Goal: Find contact information: Find contact information

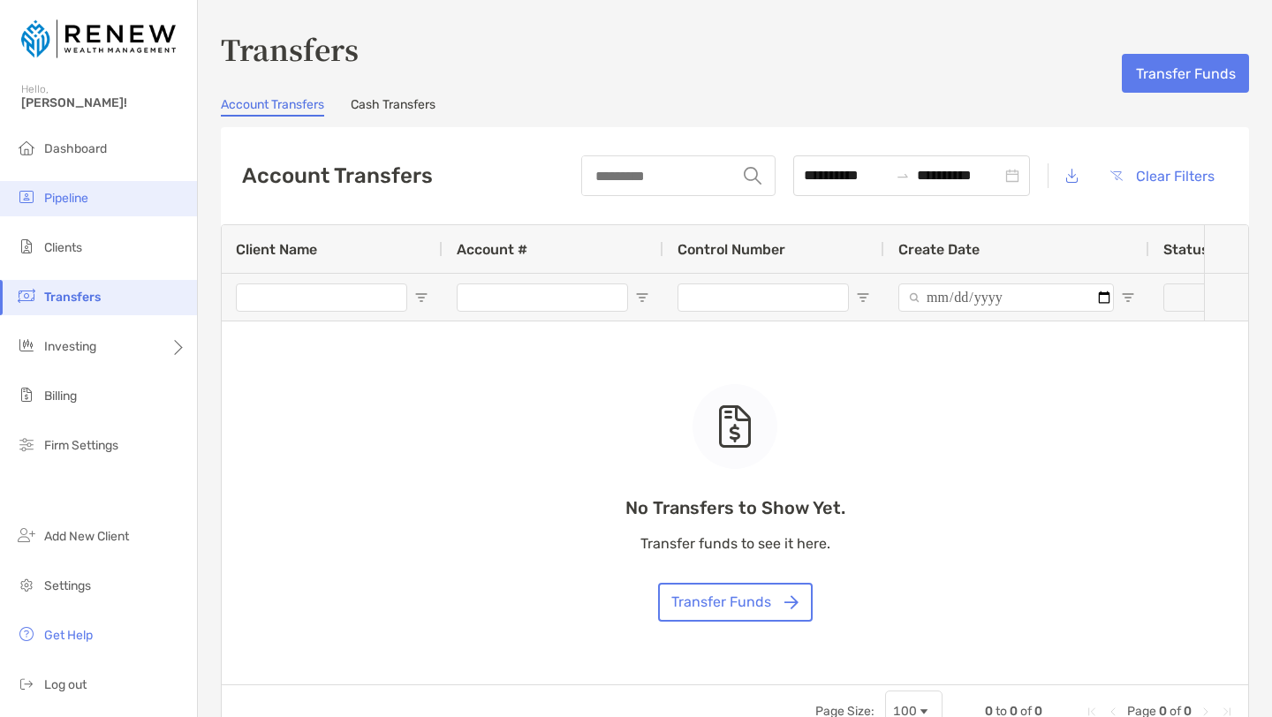
scroll to position [83, 0]
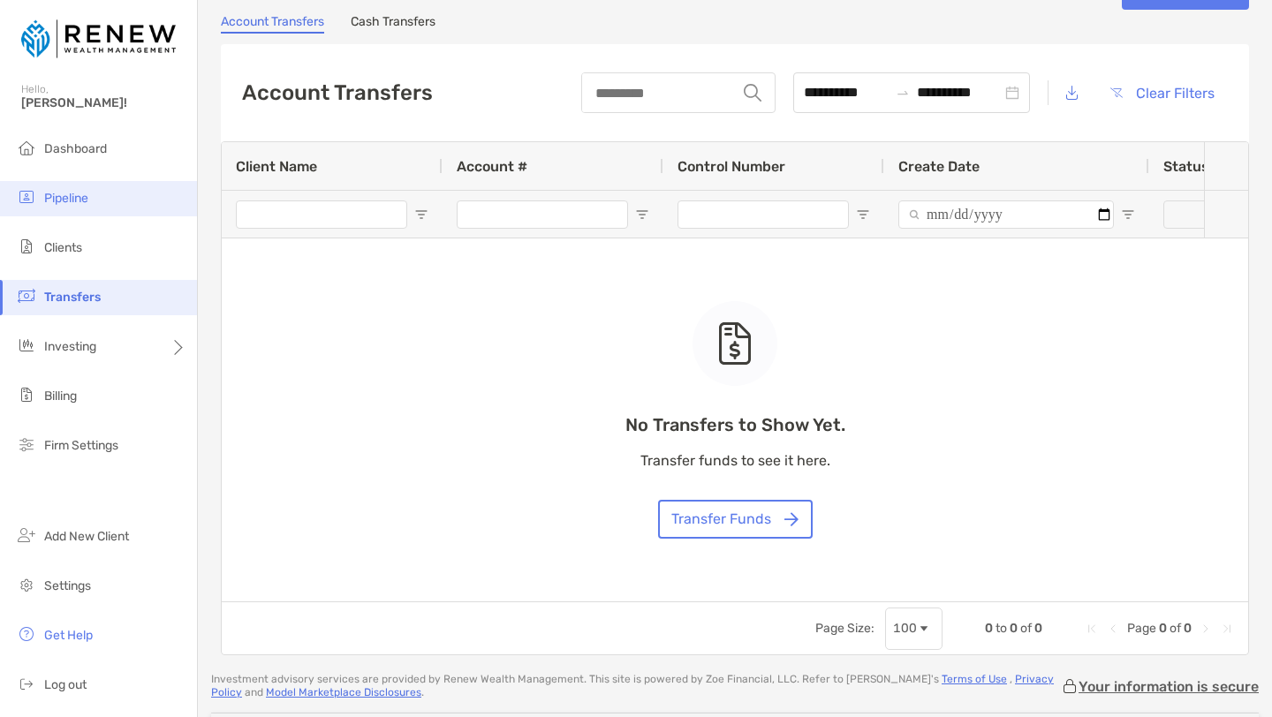
click at [32, 186] on img at bounding box center [26, 196] width 21 height 21
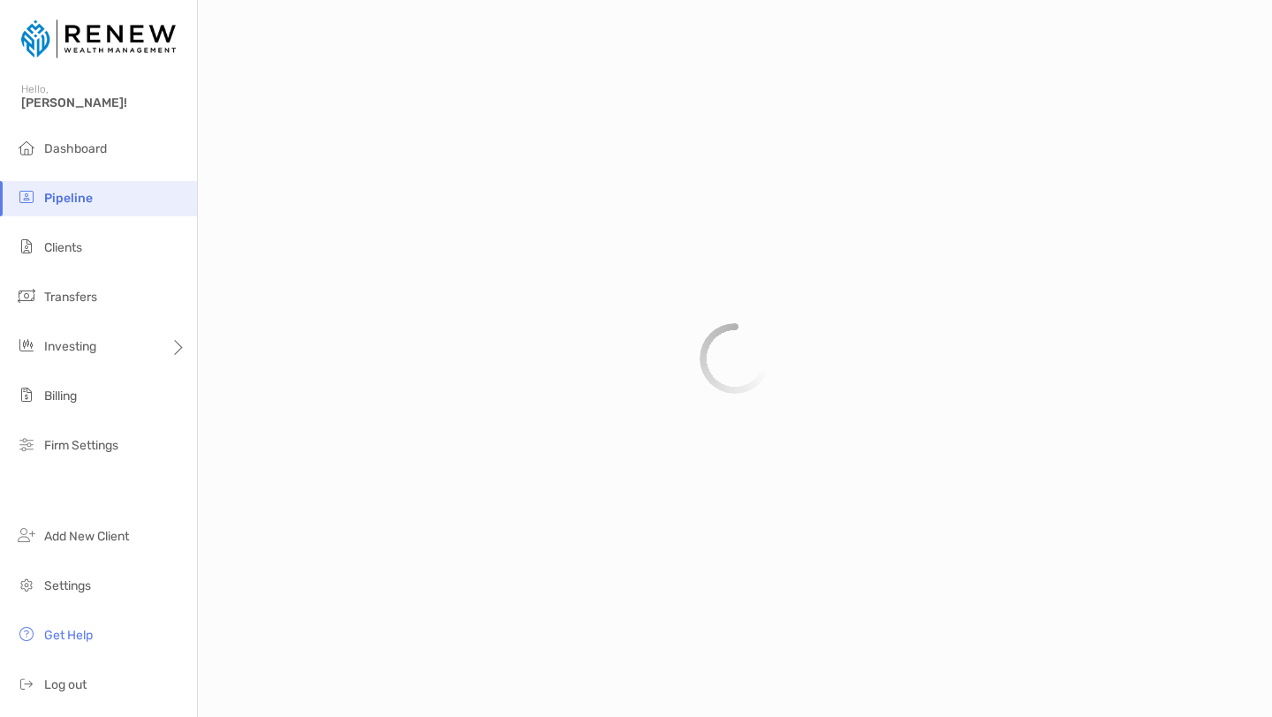
click at [32, 186] on img at bounding box center [26, 196] width 21 height 21
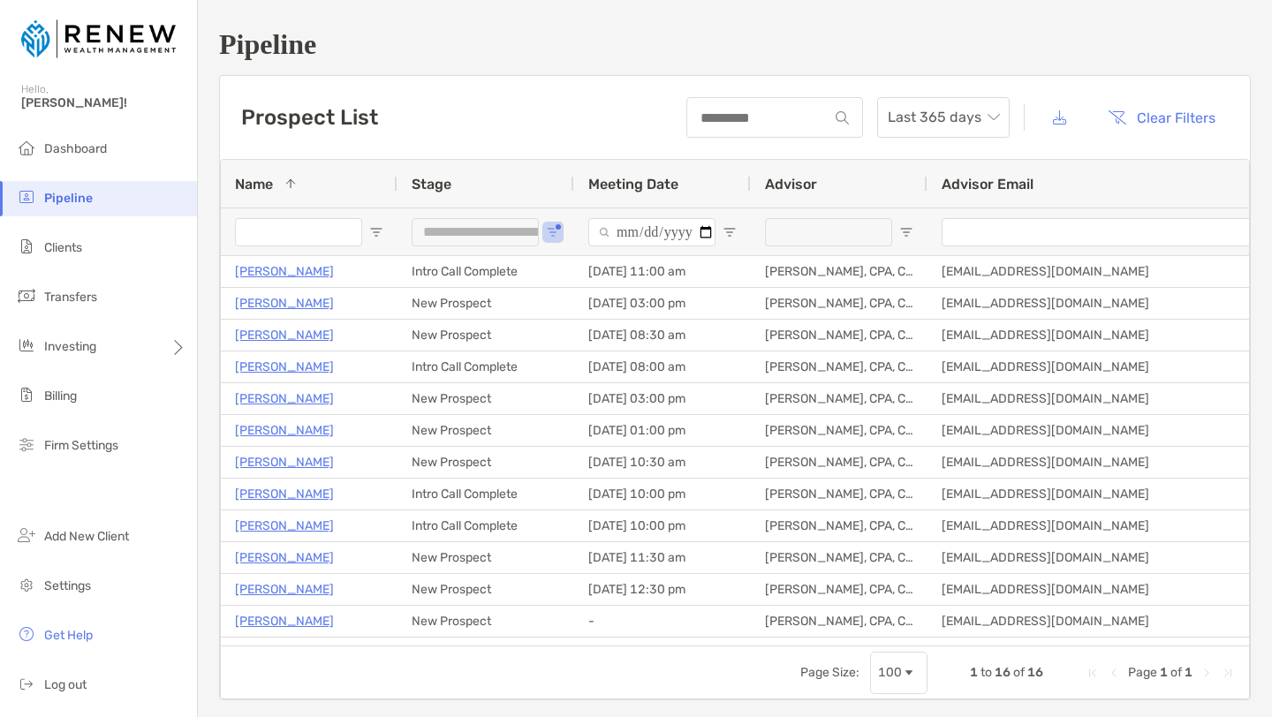
click at [333, 231] on input "Name Filter Input" at bounding box center [298, 232] width 127 height 28
paste input "**********"
type input "**********"
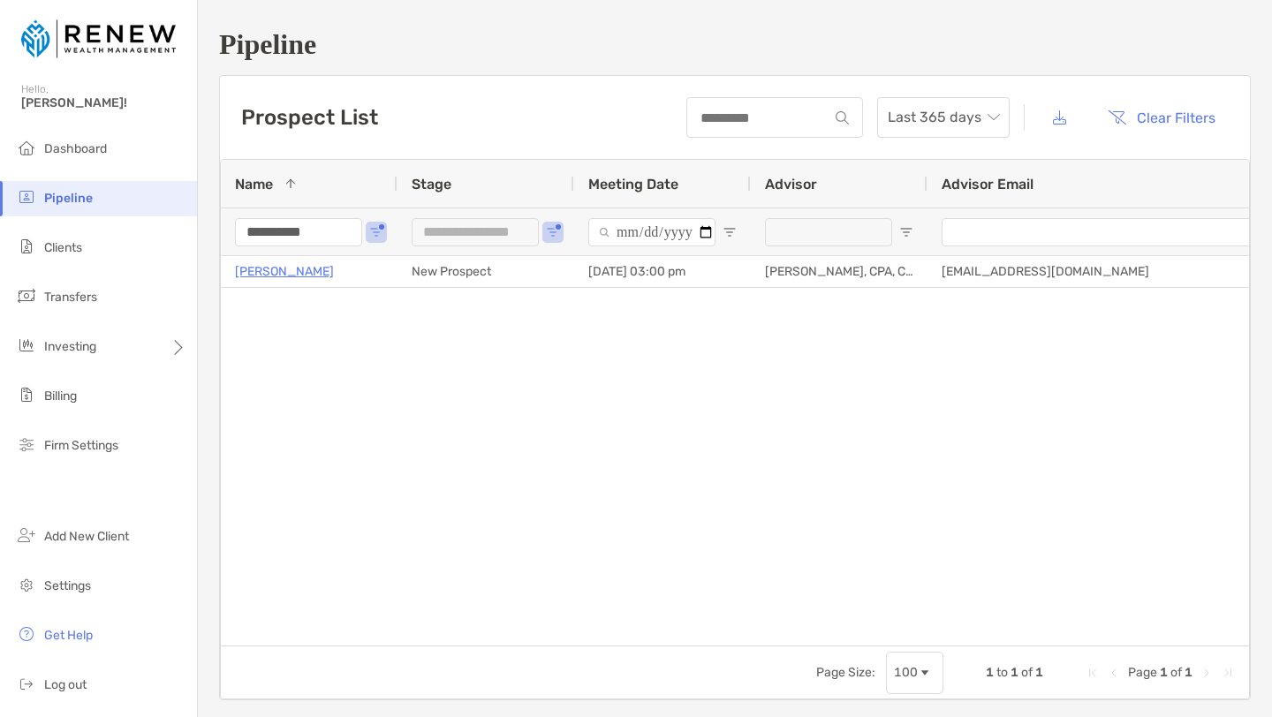
click at [444, 234] on div "**********" at bounding box center [475, 232] width 127 height 28
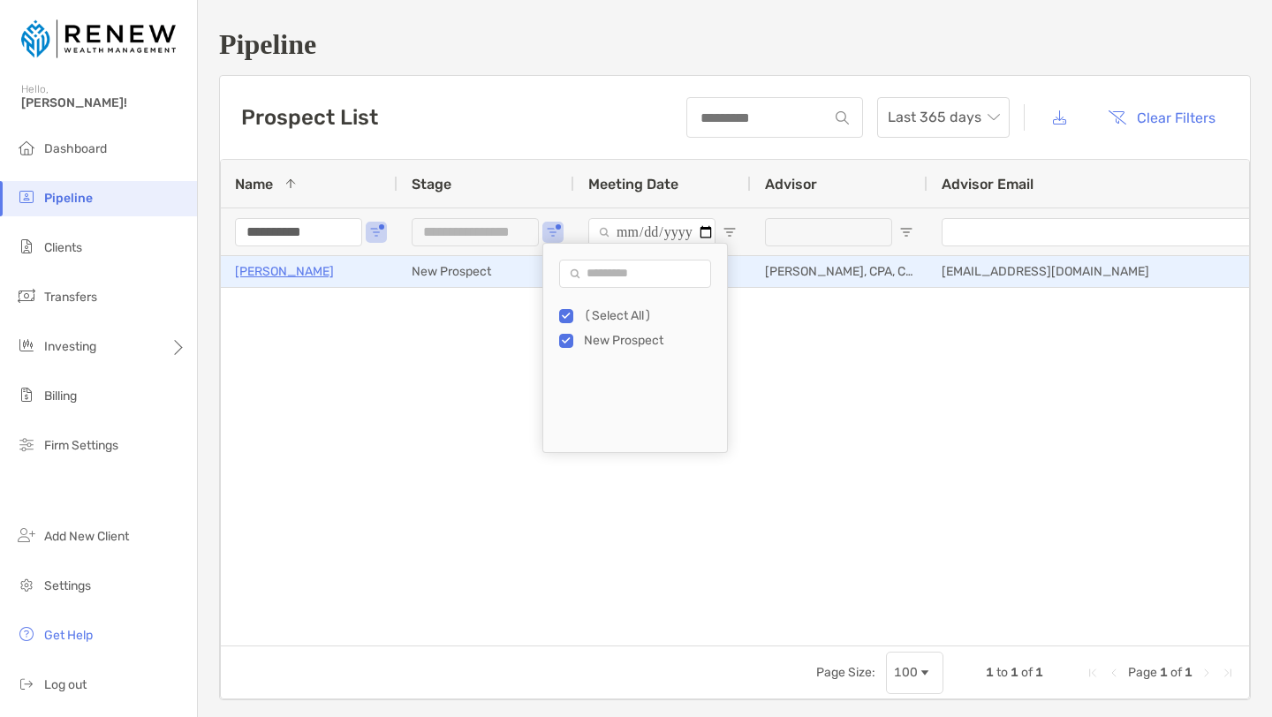
click at [487, 268] on div "New Prospect" at bounding box center [486, 271] width 177 height 31
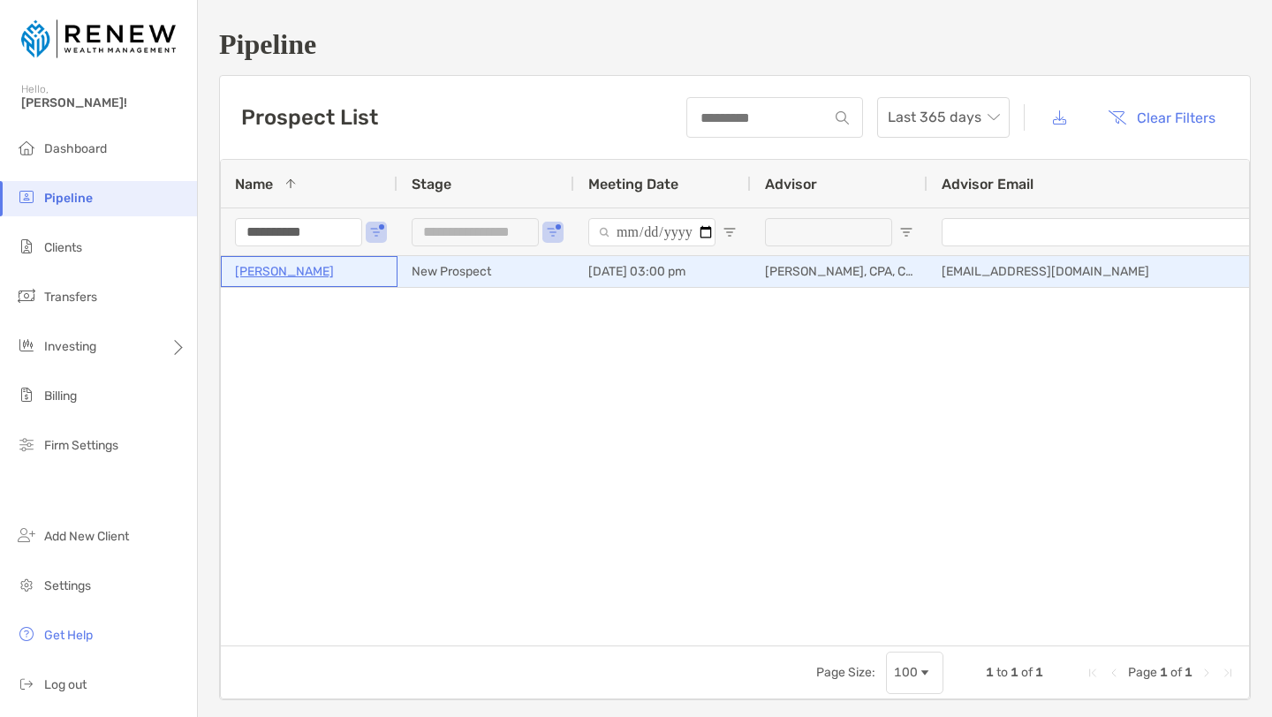
click at [277, 275] on p "Cece Meyer" at bounding box center [284, 272] width 99 height 22
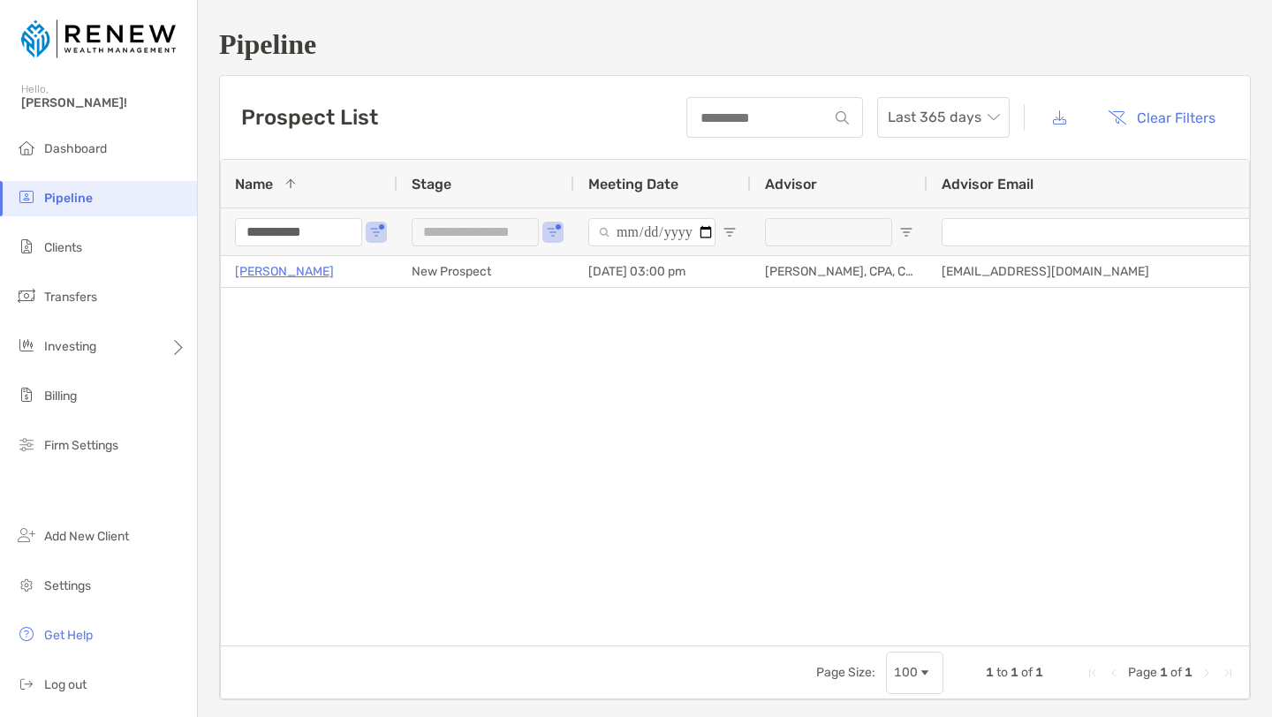
drag, startPoint x: 345, startPoint y: 235, endPoint x: 239, endPoint y: 234, distance: 106.0
click at [239, 234] on input "**********" at bounding box center [298, 232] width 127 height 28
paste input "*****"
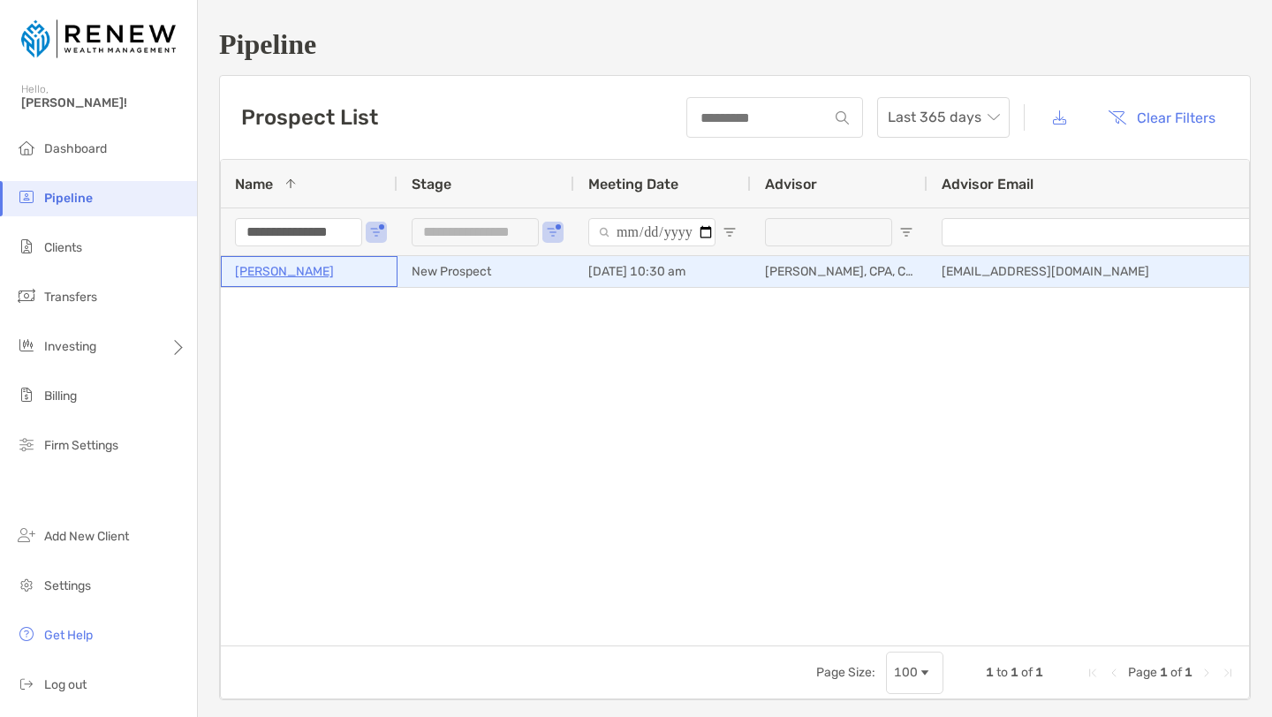
click at [307, 273] on p "Harry Moedinger" at bounding box center [284, 272] width 99 height 22
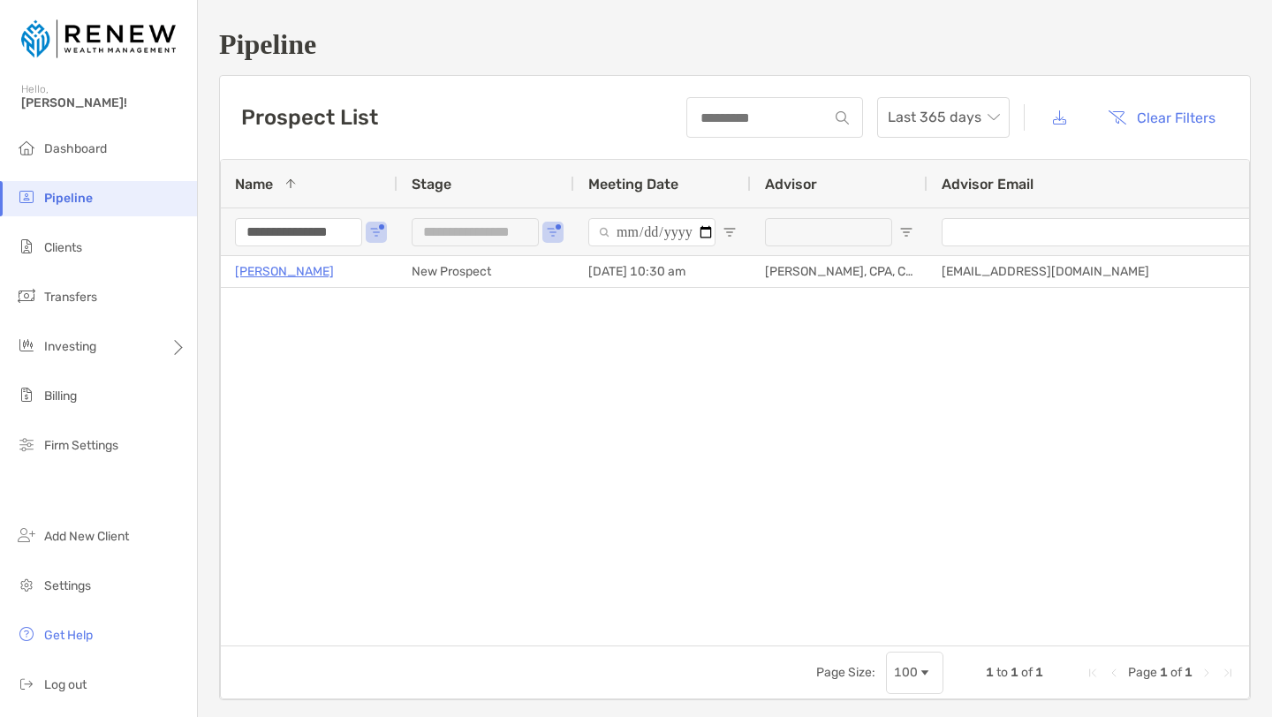
drag, startPoint x: 247, startPoint y: 224, endPoint x: 377, endPoint y: 236, distance: 131.3
click at [377, 236] on div "**********" at bounding box center [309, 232] width 177 height 48
paste input "Name Filter Input"
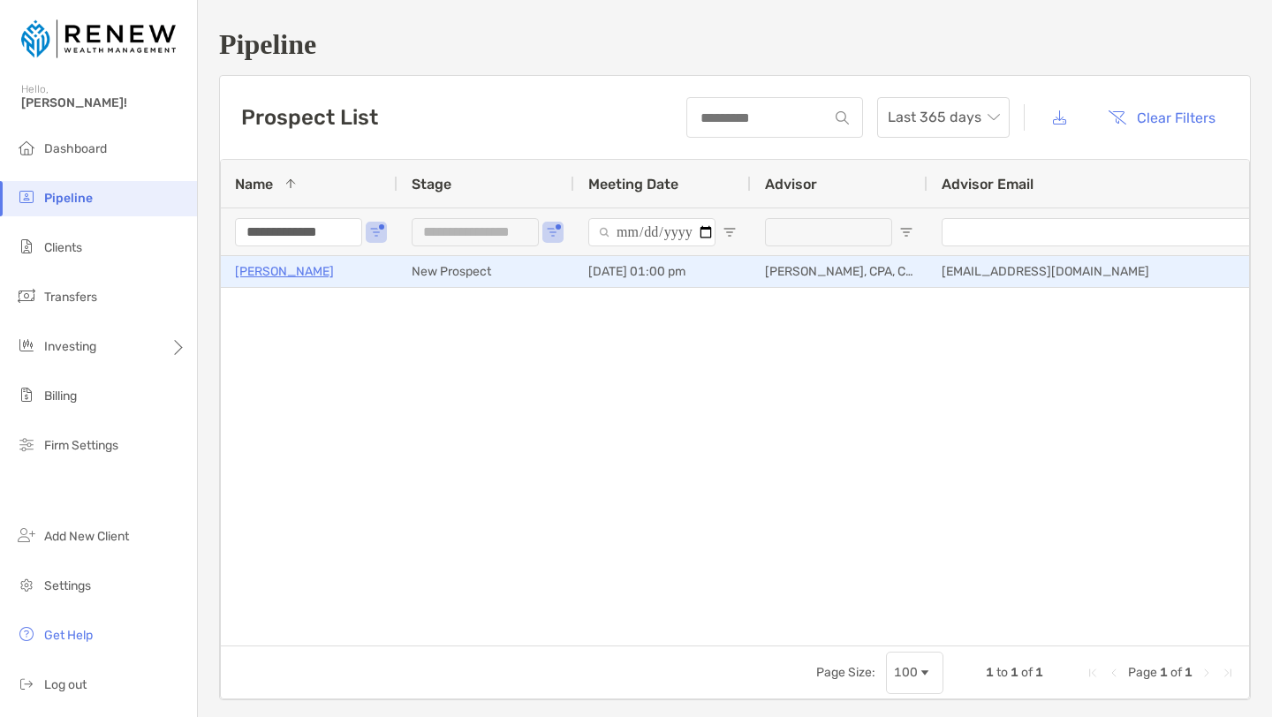
type input "**********"
click at [294, 273] on p "Daniel Kaplan" at bounding box center [284, 272] width 99 height 22
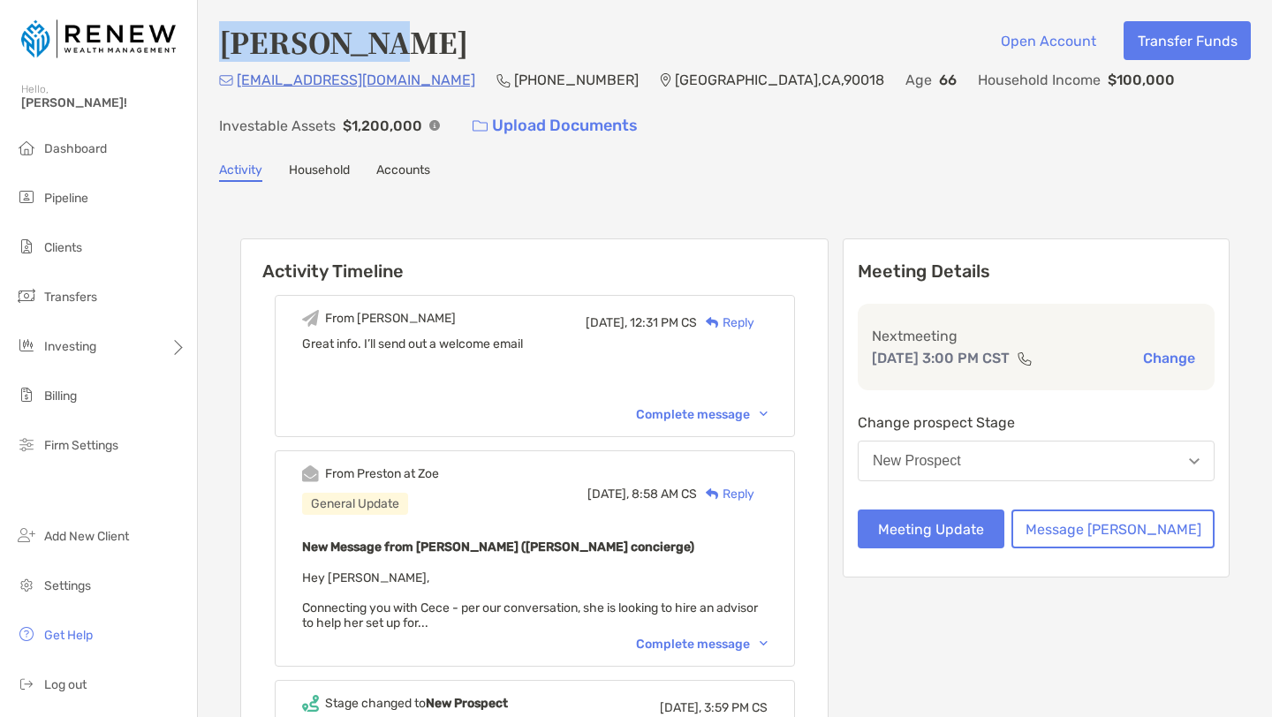
drag, startPoint x: 396, startPoint y: 38, endPoint x: 224, endPoint y: 41, distance: 172.3
click at [224, 41] on div "[PERSON_NAME] Open Account Transfer Funds" at bounding box center [735, 41] width 1032 height 41
copy h4 "[PERSON_NAME]"
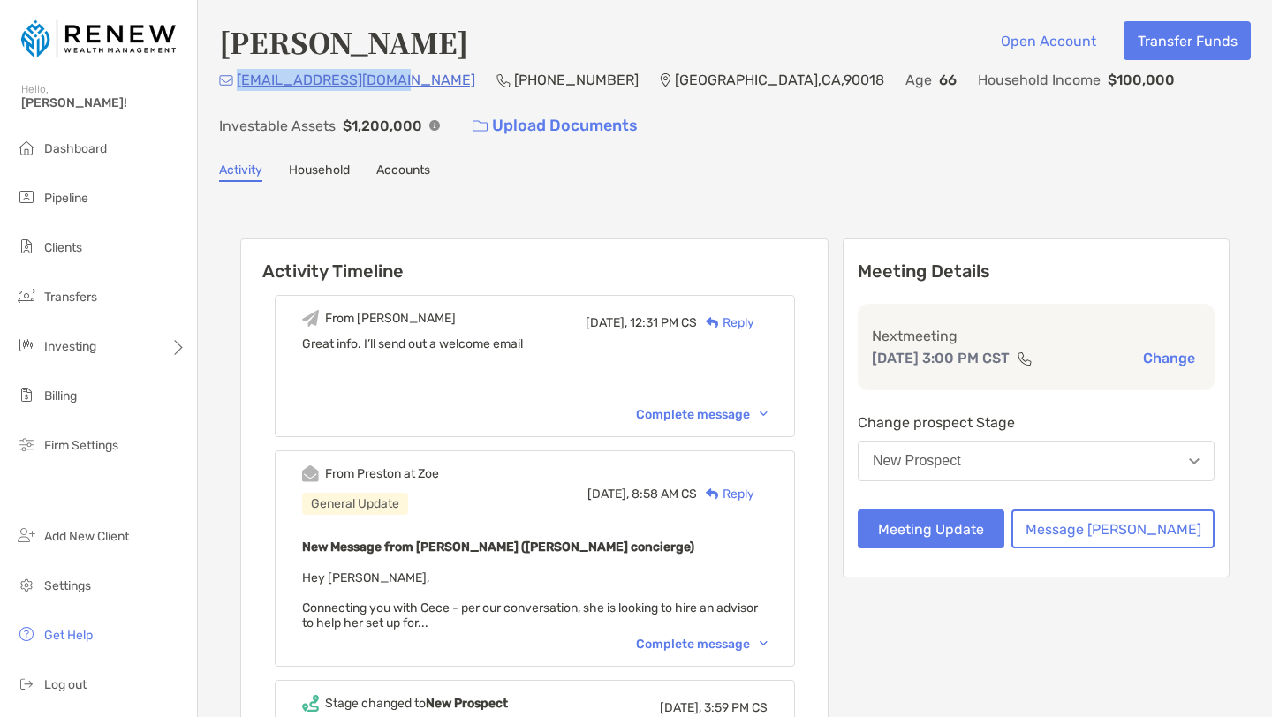
drag, startPoint x: 413, startPoint y: 79, endPoint x: 236, endPoint y: 80, distance: 177.6
click at [236, 80] on div "[EMAIL_ADDRESS][DOMAIN_NAME] [PHONE_NUMBER] [GEOGRAPHIC_DATA] Age [DEMOGRAPHIC_…" at bounding box center [735, 107] width 1032 height 76
copy p "[EMAIL_ADDRESS][DOMAIN_NAME]"
drag, startPoint x: 499, startPoint y: 80, endPoint x: 444, endPoint y: 79, distance: 54.8
click at [444, 79] on div "[EMAIL_ADDRESS][DOMAIN_NAME] [PHONE_NUMBER] [GEOGRAPHIC_DATA] Age [DEMOGRAPHIC_…" at bounding box center [735, 107] width 1032 height 76
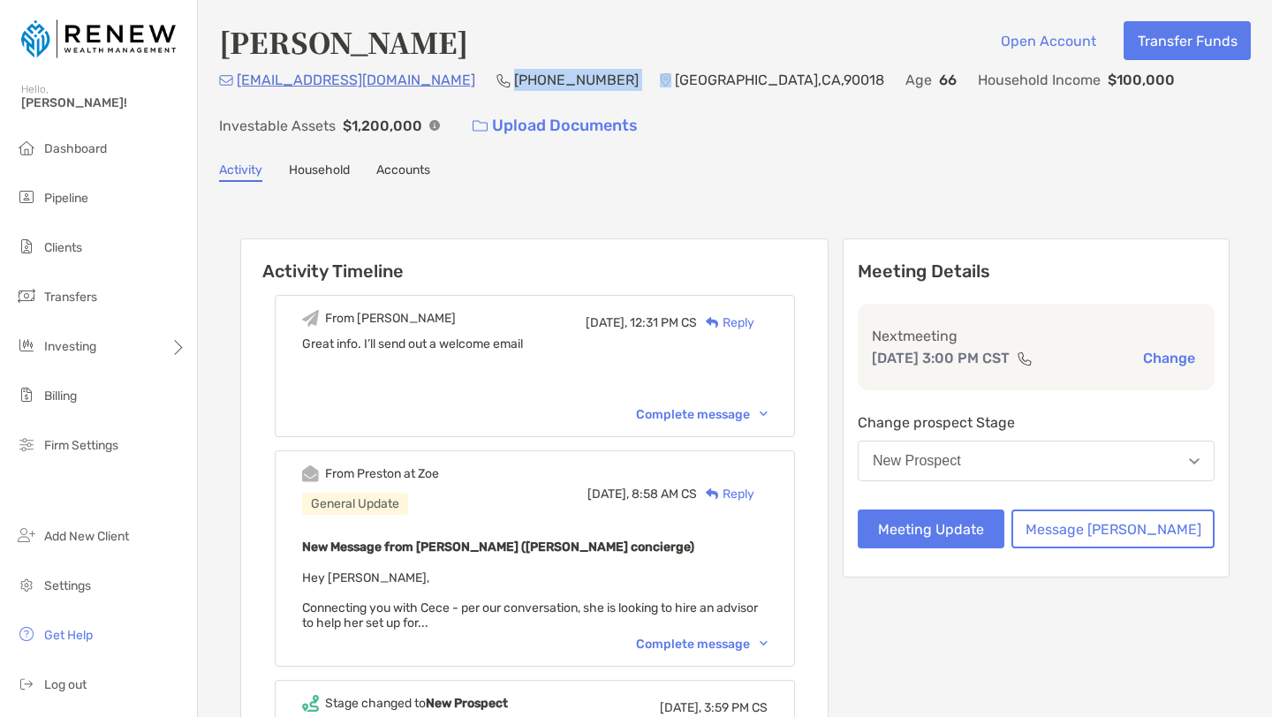
copy p "[PHONE_NUMBER]"
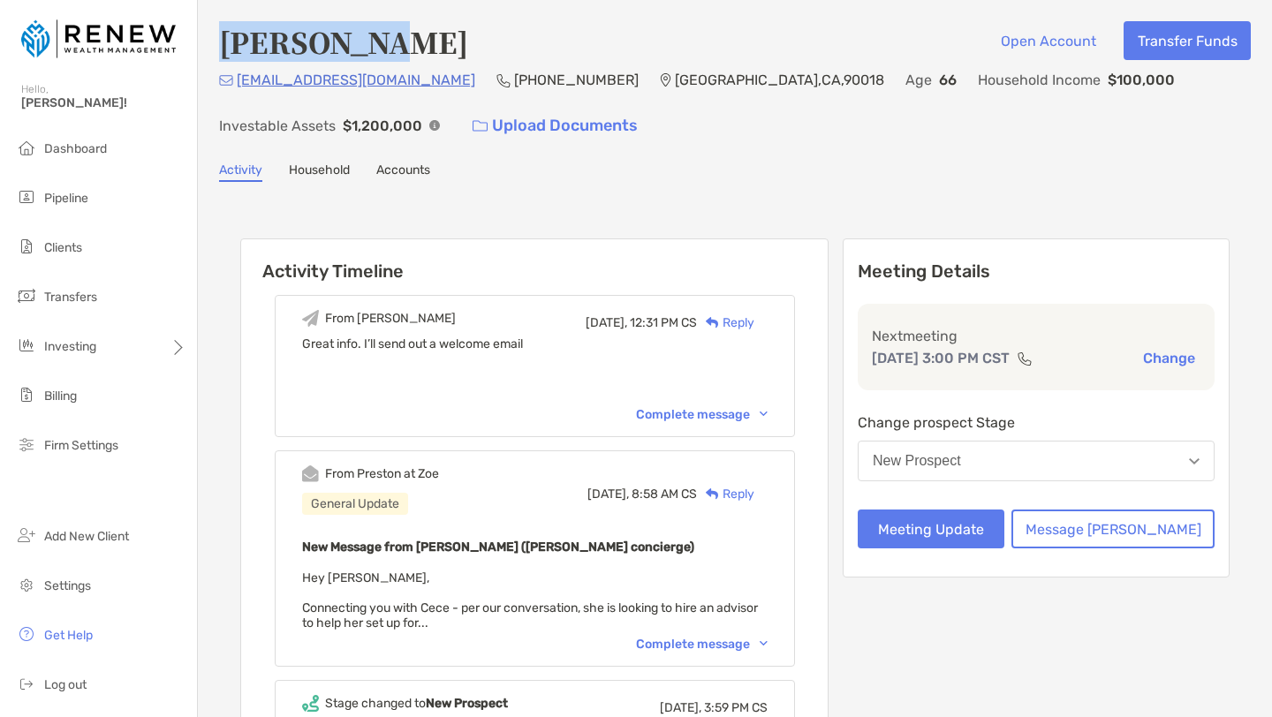
drag, startPoint x: 392, startPoint y: 36, endPoint x: 218, endPoint y: 29, distance: 174.2
click at [218, 29] on div "[PERSON_NAME] Open Account Transfer Funds [EMAIL_ADDRESS][DOMAIN_NAME] [PHONE_N…" at bounding box center [735, 492] width 1074 height 984
copy h4 "[PERSON_NAME]"
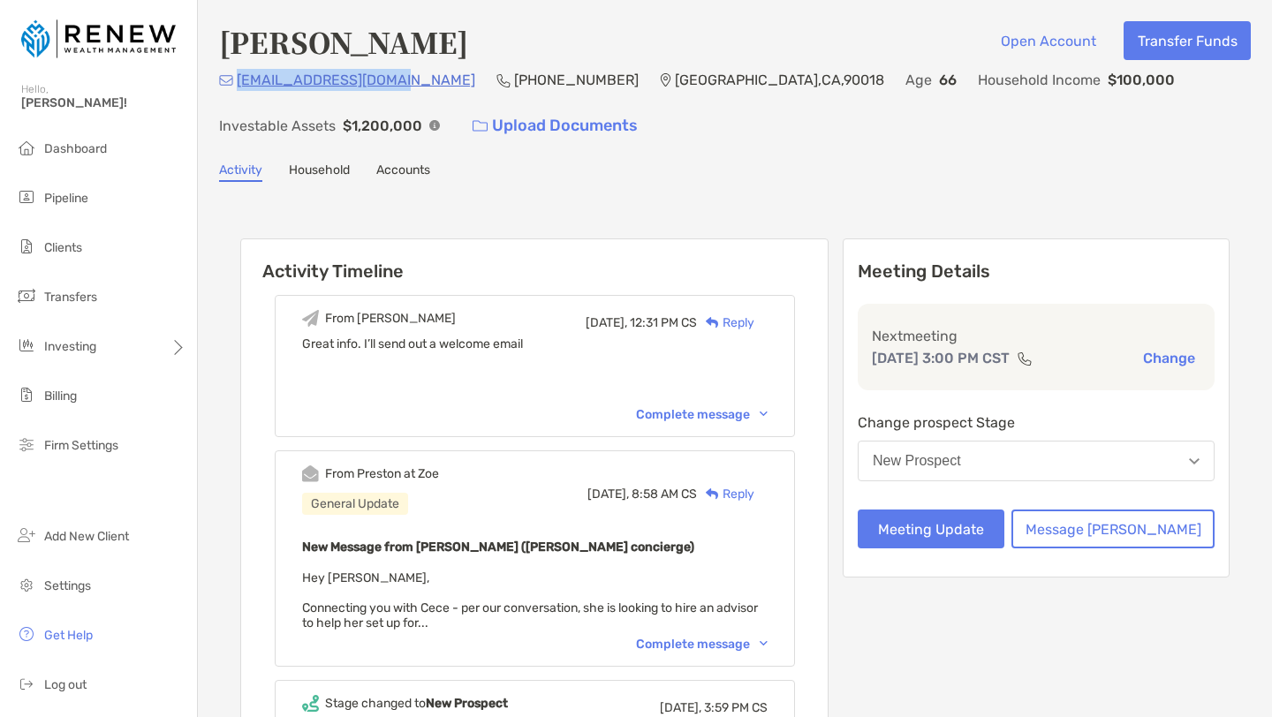
drag, startPoint x: 402, startPoint y: 72, endPoint x: 241, endPoint y: 72, distance: 160.8
click at [241, 72] on p "[EMAIL_ADDRESS][DOMAIN_NAME]" at bounding box center [356, 80] width 239 height 22
copy p "[EMAIL_ADDRESS][DOMAIN_NAME]"
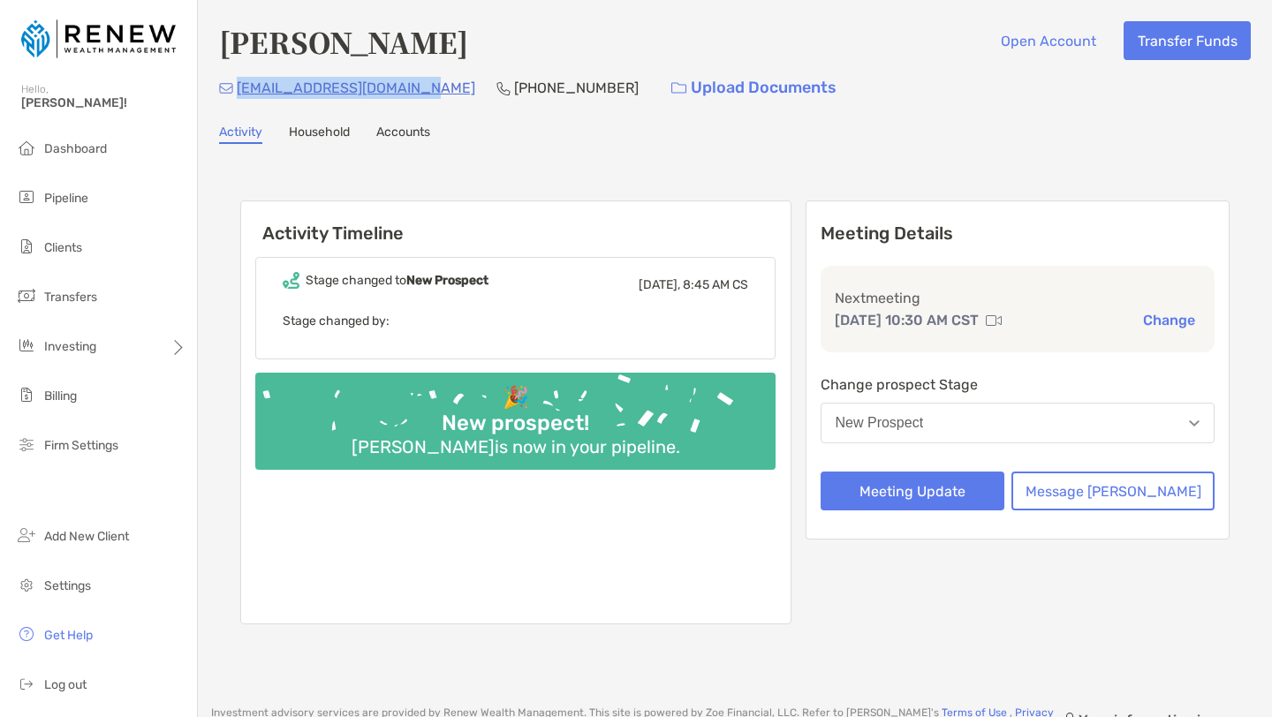
drag, startPoint x: 424, startPoint y: 83, endPoint x: 238, endPoint y: 83, distance: 186.4
click at [238, 83] on div "[EMAIL_ADDRESS][DOMAIN_NAME] [PHONE_NUMBER] Upload Documents" at bounding box center [735, 88] width 1032 height 38
copy p "[EMAIL_ADDRESS][DOMAIN_NAME]"
drag, startPoint x: 575, startPoint y: 86, endPoint x: 475, endPoint y: 83, distance: 99.9
click at [475, 83] on div "[EMAIL_ADDRESS][DOMAIN_NAME] [PHONE_NUMBER] Upload Documents" at bounding box center [735, 88] width 1032 height 38
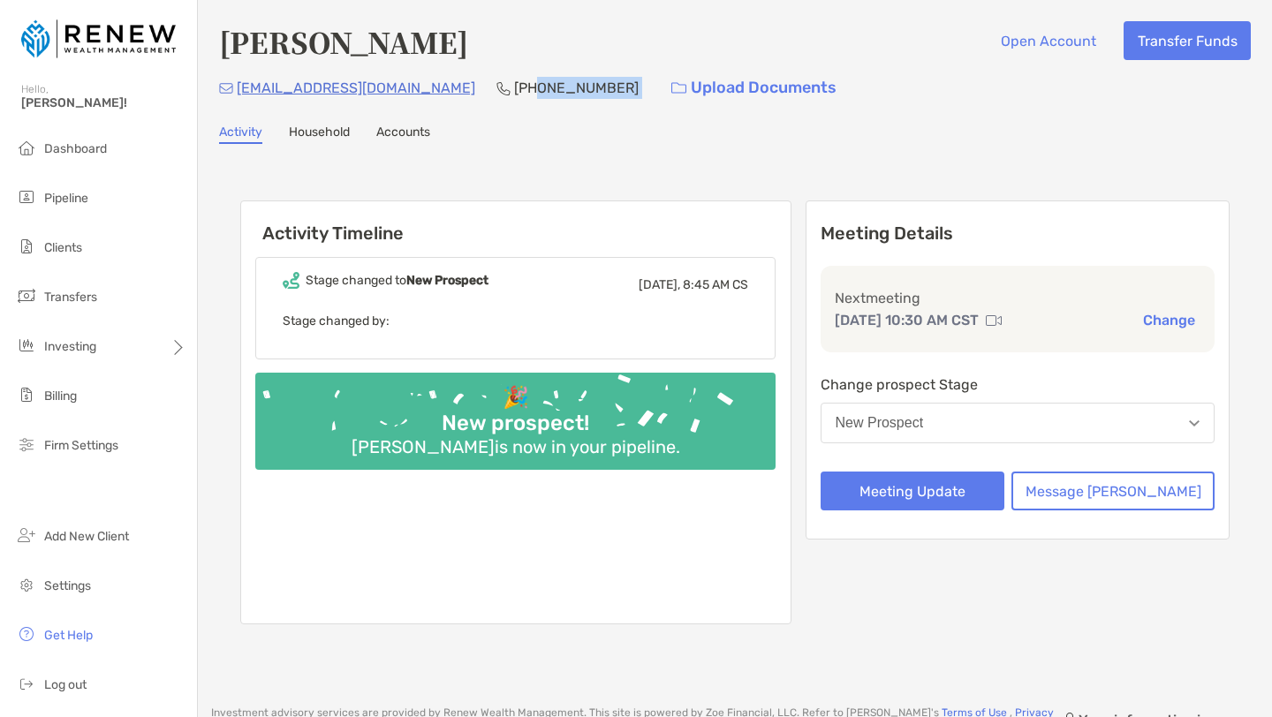
click at [546, 53] on div "Harry Moedinger Open Account Transfer Funds" at bounding box center [735, 41] width 1032 height 41
drag, startPoint x: 564, startPoint y: 91, endPoint x: 455, endPoint y: 93, distance: 108.7
click at [455, 93] on div "skip.moedinger@gmail.com (407) 739-8808 Upload Documents" at bounding box center [735, 88] width 1032 height 38
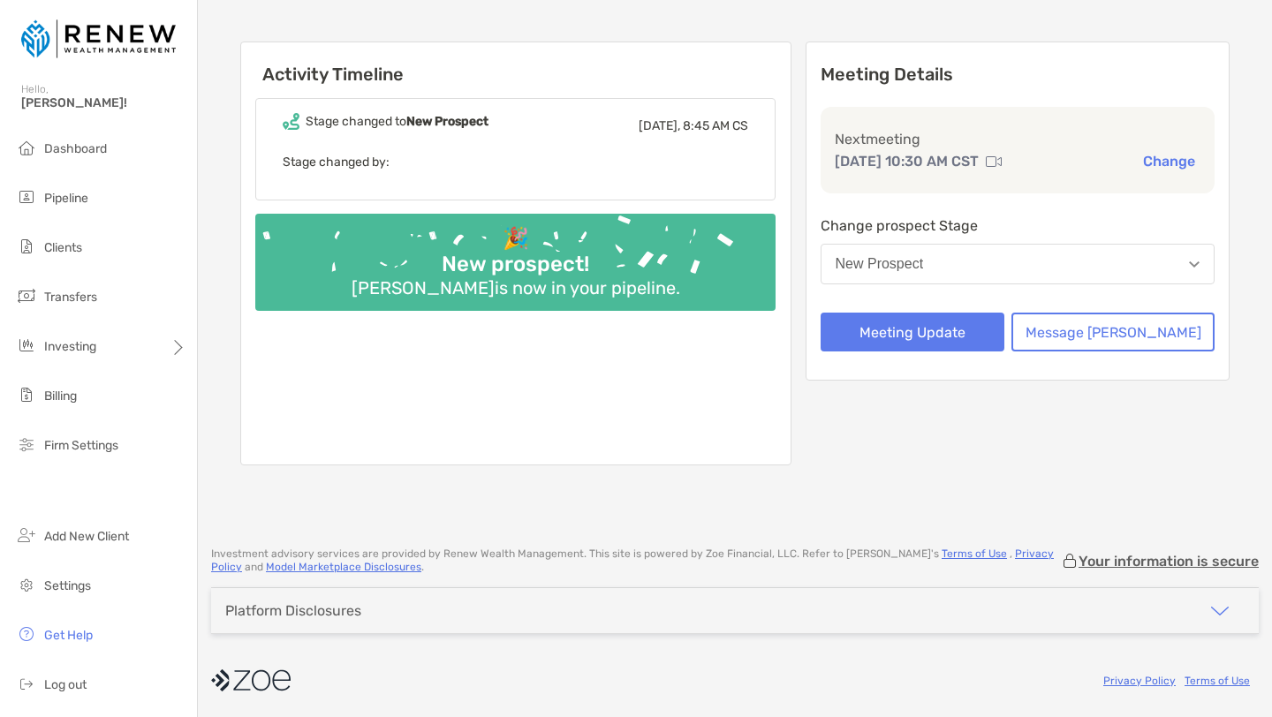
copy p "(407) 739-8808"
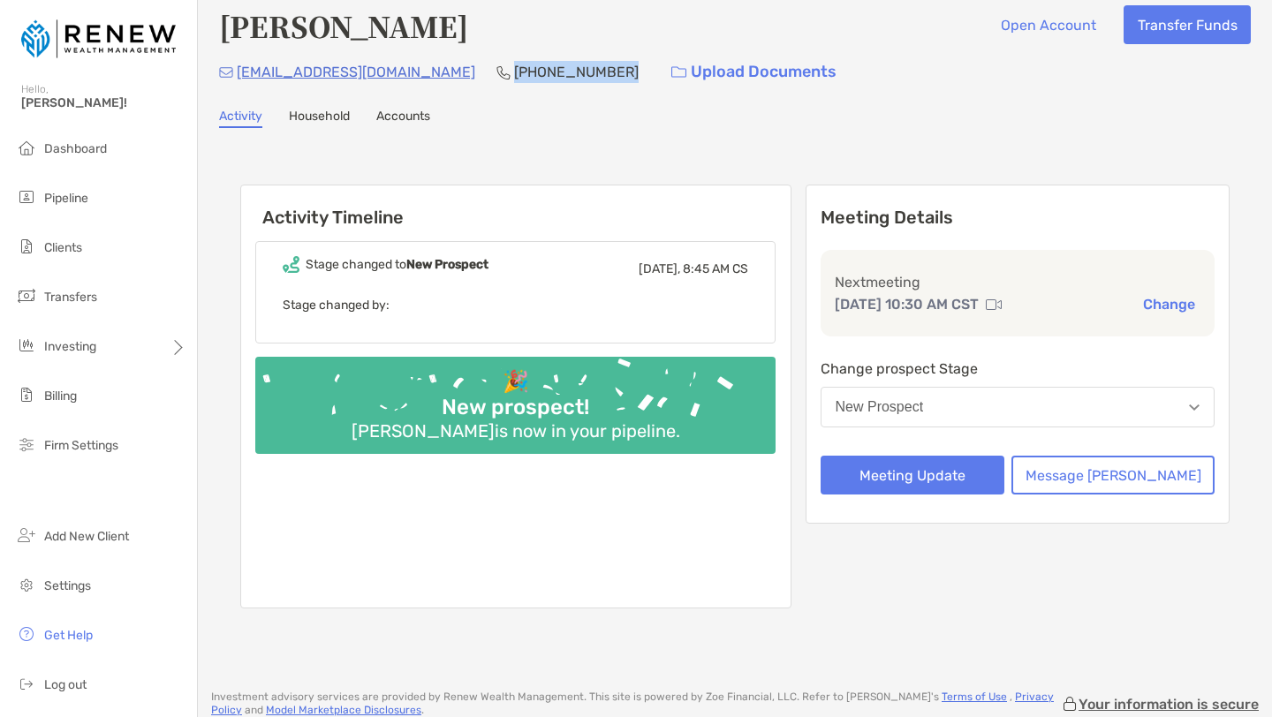
scroll to position [0, 0]
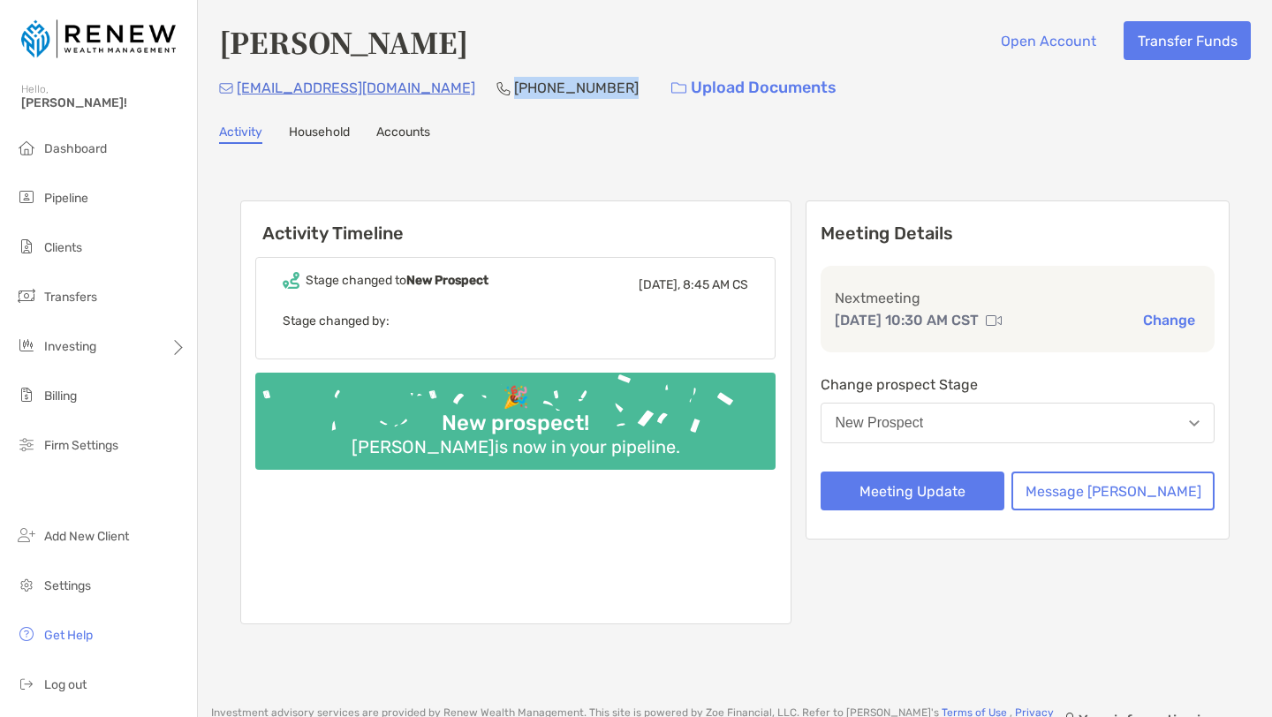
copy p "(407) 739-8808"
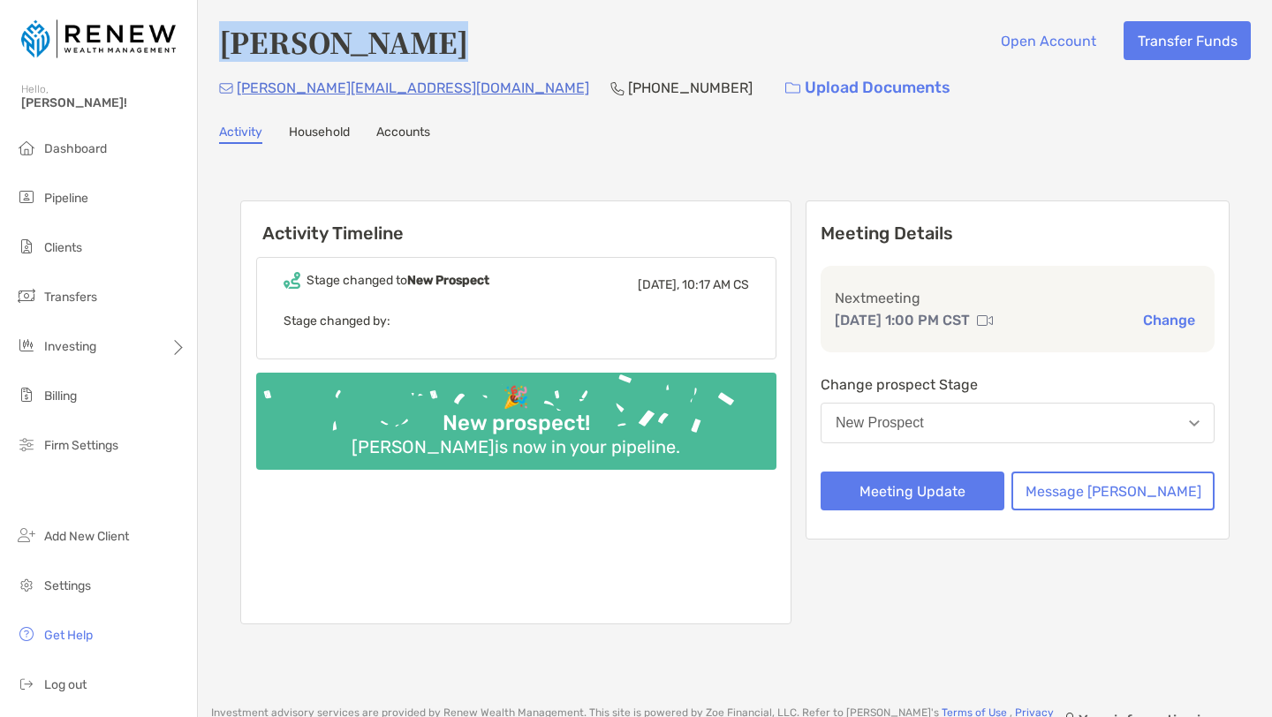
drag, startPoint x: 209, startPoint y: 46, endPoint x: 433, endPoint y: 51, distance: 224.5
click at [433, 51] on div "Daniel Kaplan Open Account Transfer Funds richter-inquest4o@icloud.com (312) 30…" at bounding box center [735, 344] width 1074 height 689
copy h4 "Daniel Kaplan"
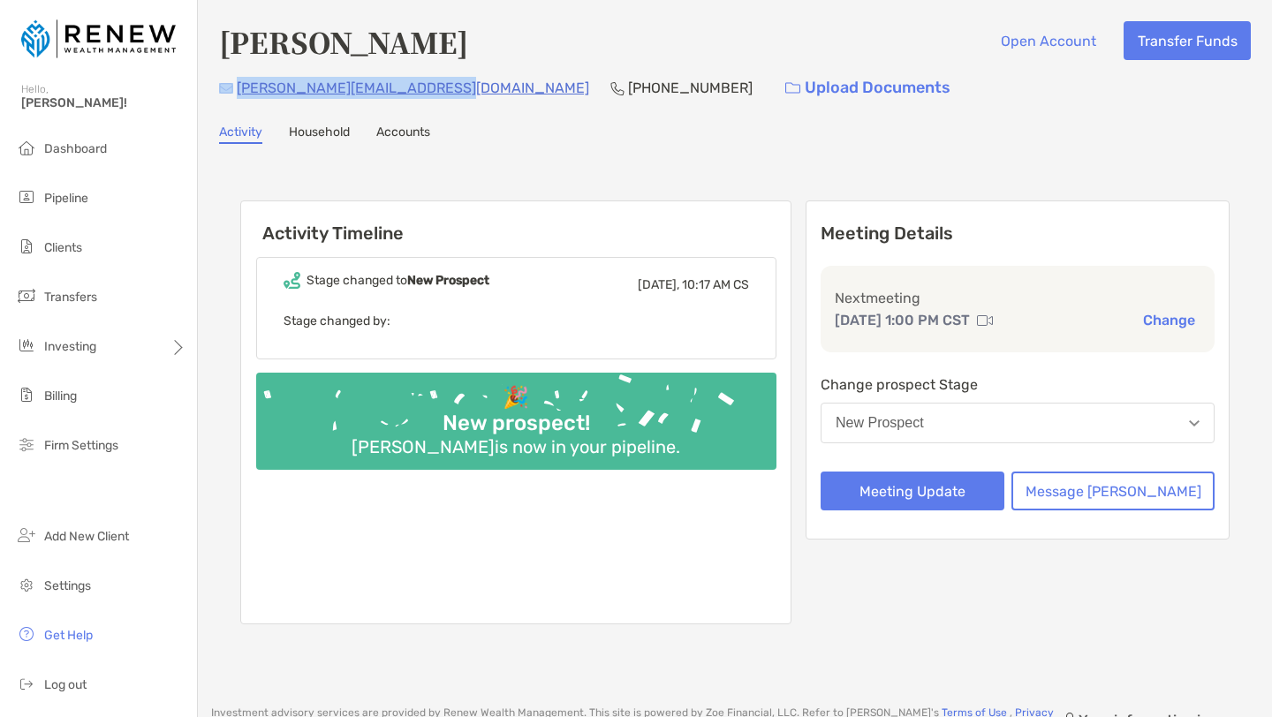
drag, startPoint x: 446, startPoint y: 87, endPoint x: 231, endPoint y: 85, distance: 214.7
click at [231, 85] on div "richter-inquest4o@icloud.com (312) 301-4113 Upload Documents" at bounding box center [735, 88] width 1032 height 38
copy div "richter-inquest4o@icloud.com"
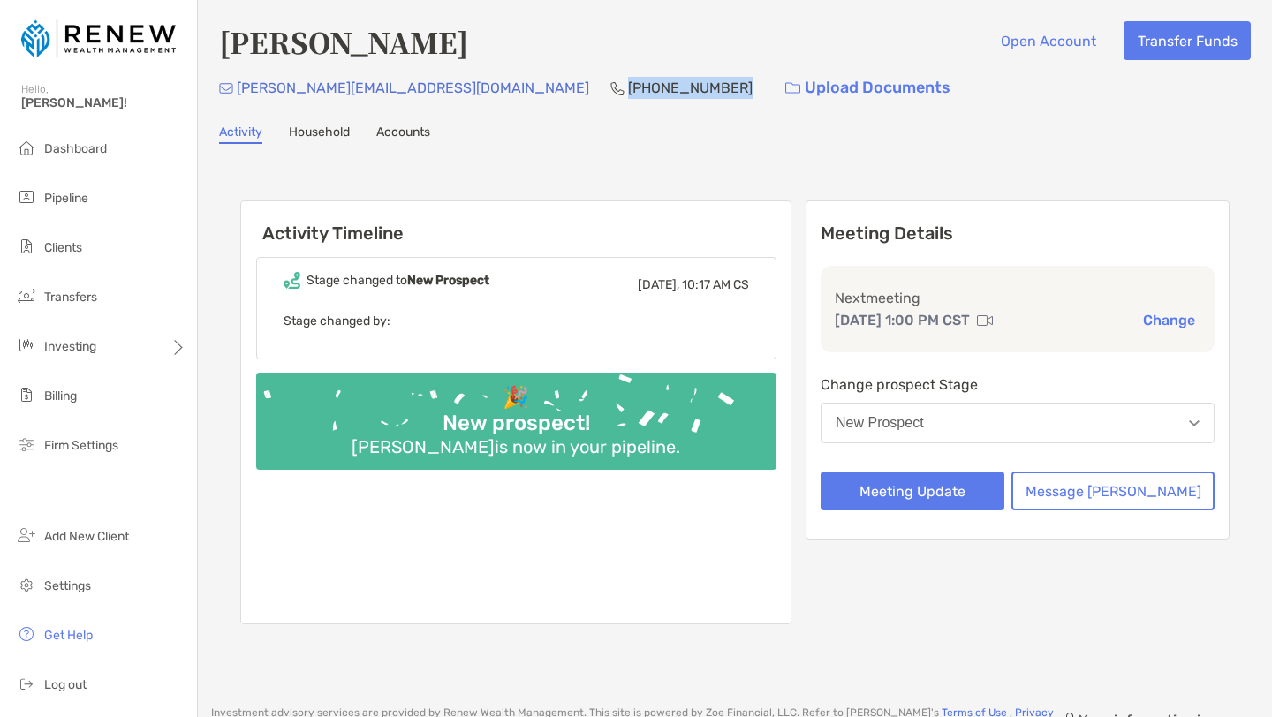
drag, startPoint x: 573, startPoint y: 87, endPoint x: 475, endPoint y: 84, distance: 97.3
click at [475, 84] on div "richter-inquest4o@icloud.com (312) 301-4113 Upload Documents" at bounding box center [735, 88] width 1032 height 38
copy p "(312) 301-4113"
